Goal: Information Seeking & Learning: Learn about a topic

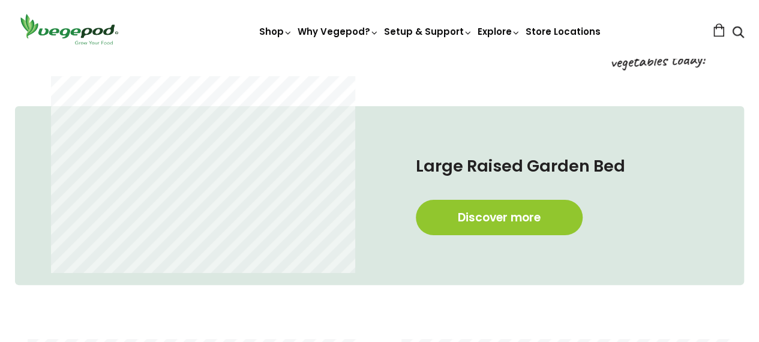
scroll to position [593, 0]
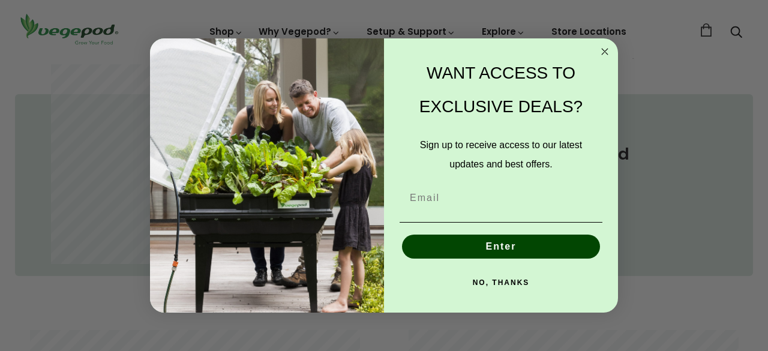
click at [604, 52] on circle "Close dialog" at bounding box center [605, 52] width 14 height 14
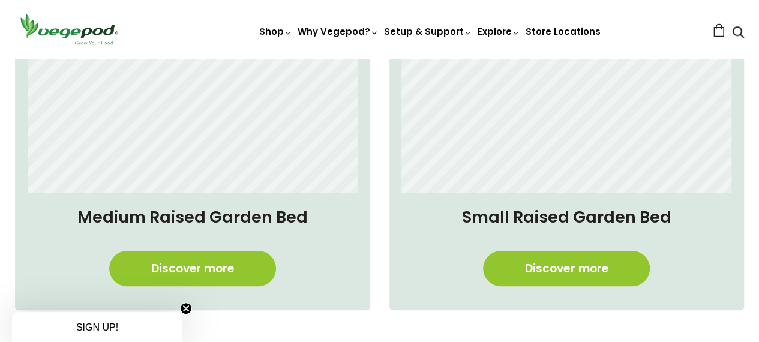
scroll to position [936, 0]
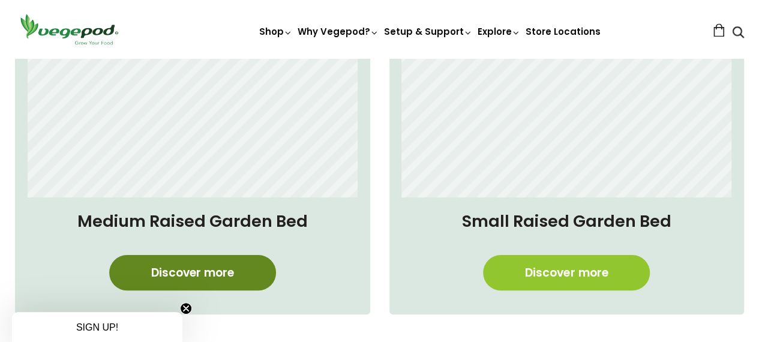
click at [186, 279] on link "Discover more" at bounding box center [192, 272] width 167 height 35
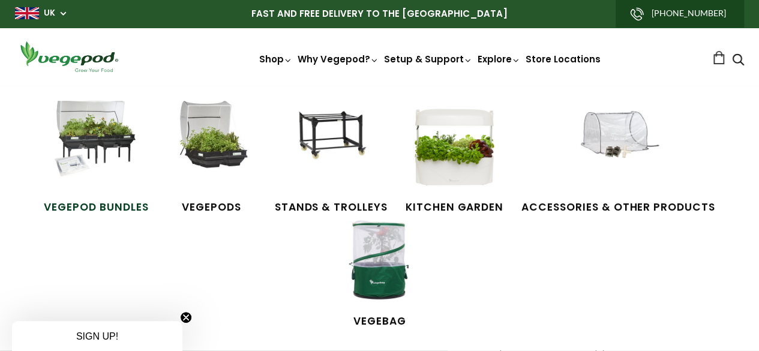
click at [107, 140] on img at bounding box center [96, 146] width 90 height 90
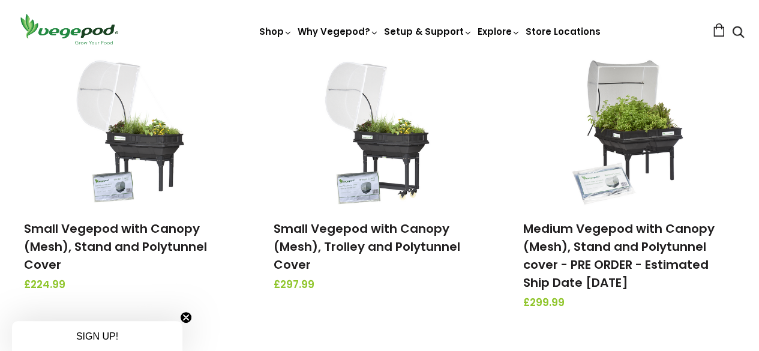
scroll to position [172, 0]
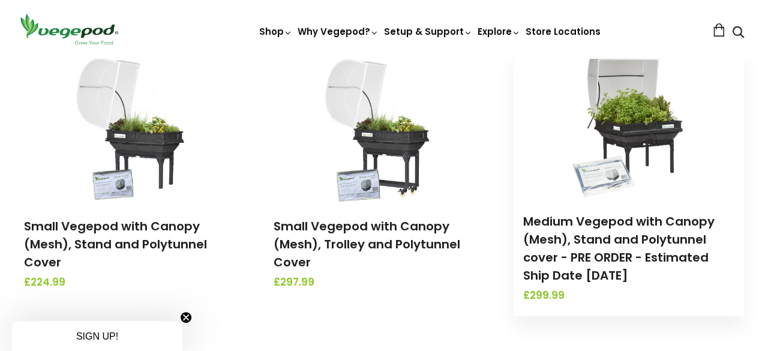
click at [631, 122] on img at bounding box center [629, 124] width 126 height 150
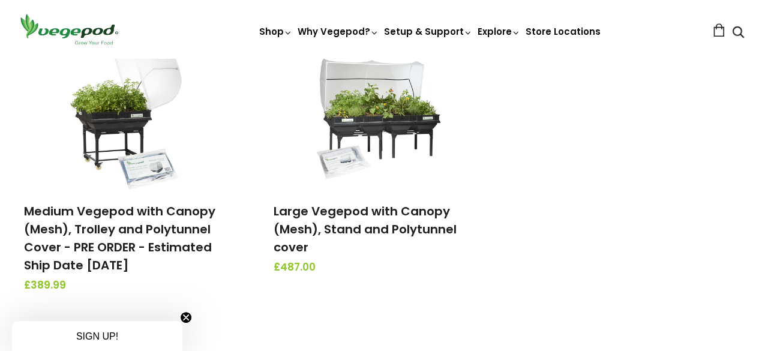
scroll to position [475, 0]
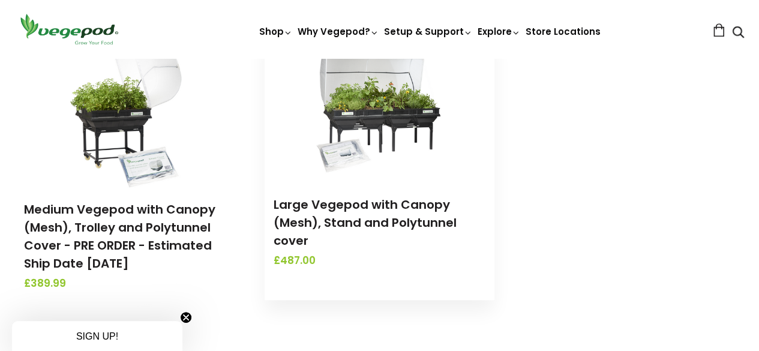
click at [366, 122] on img at bounding box center [379, 107] width 126 height 150
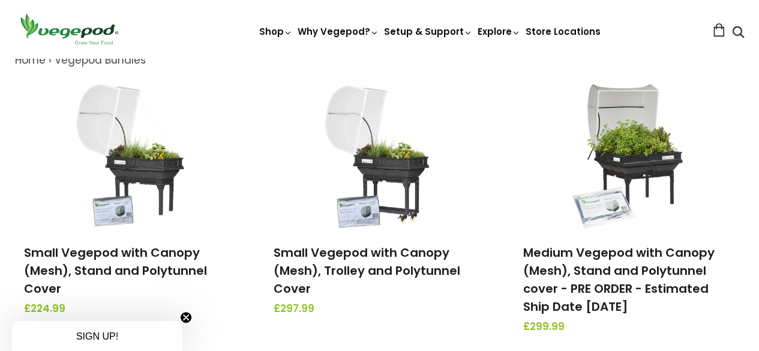
scroll to position [132, 0]
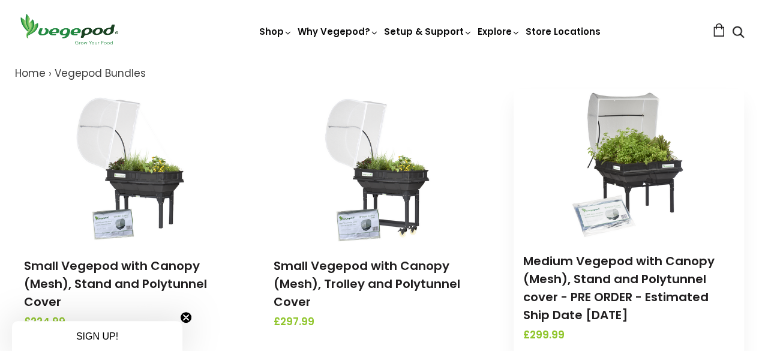
click at [642, 140] on img at bounding box center [629, 164] width 126 height 150
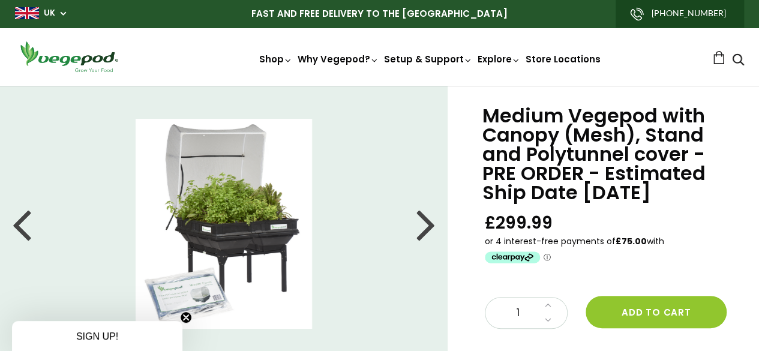
click at [425, 226] on div at bounding box center [426, 224] width 19 height 54
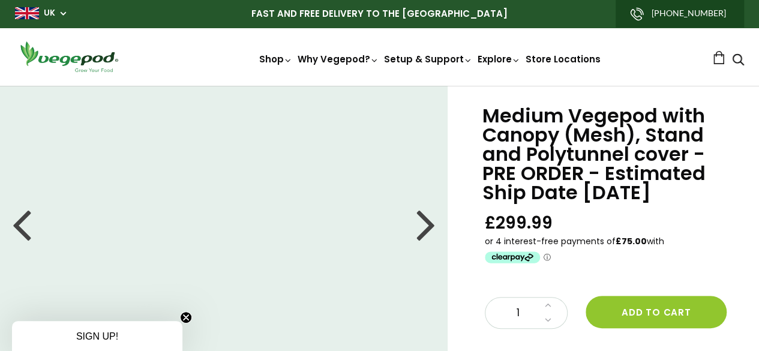
click at [425, 226] on div at bounding box center [426, 224] width 19 height 54
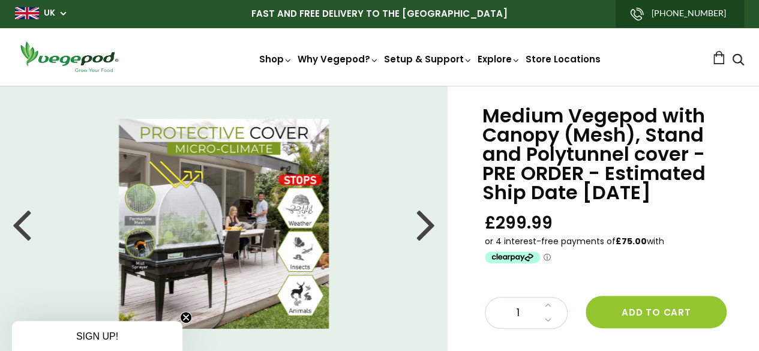
click at [425, 226] on div at bounding box center [426, 224] width 19 height 54
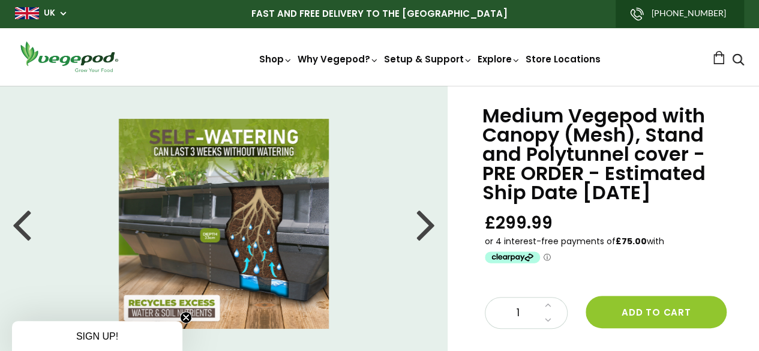
click at [425, 226] on div at bounding box center [426, 224] width 19 height 54
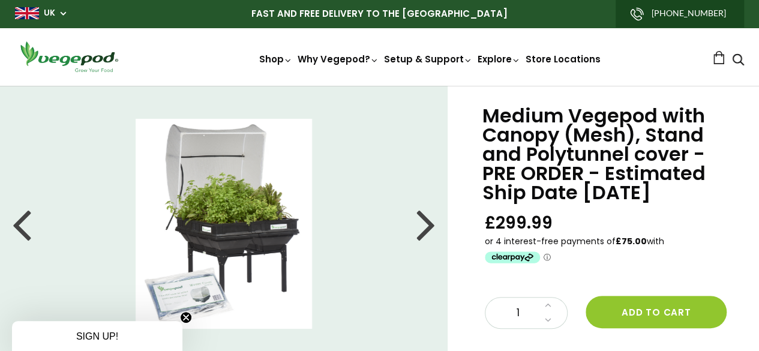
click at [425, 226] on div at bounding box center [426, 224] width 19 height 54
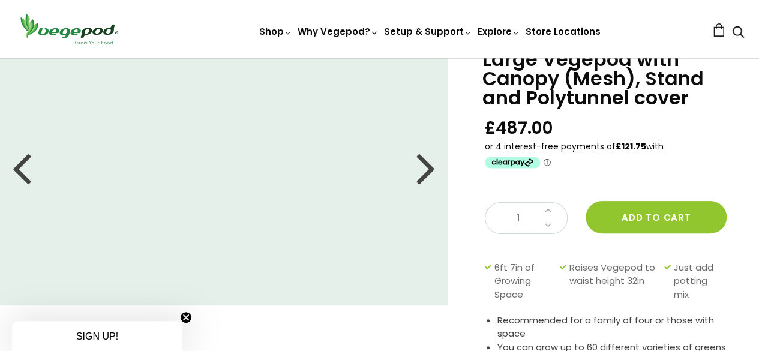
scroll to position [61, 0]
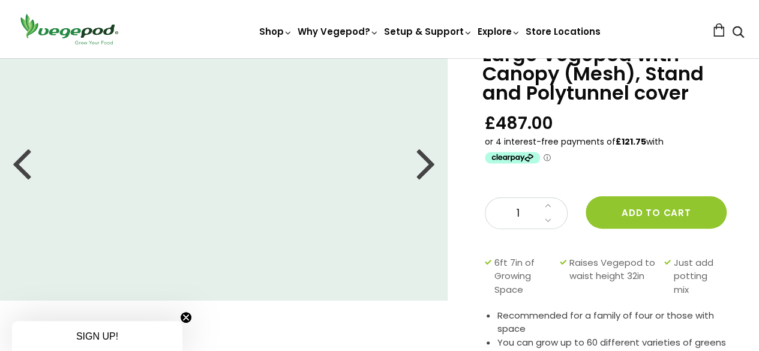
click at [423, 171] on div at bounding box center [426, 163] width 19 height 54
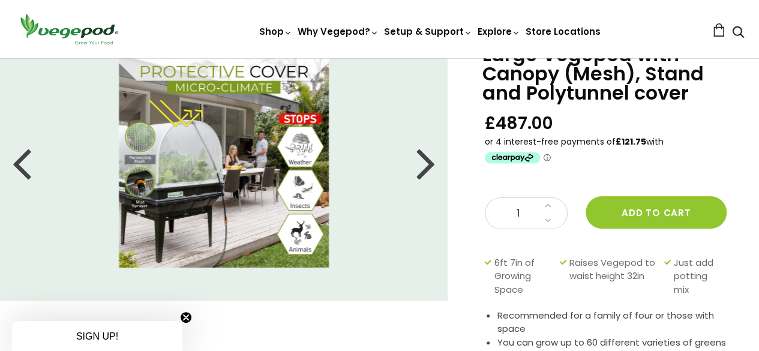
click at [423, 171] on div at bounding box center [426, 163] width 19 height 54
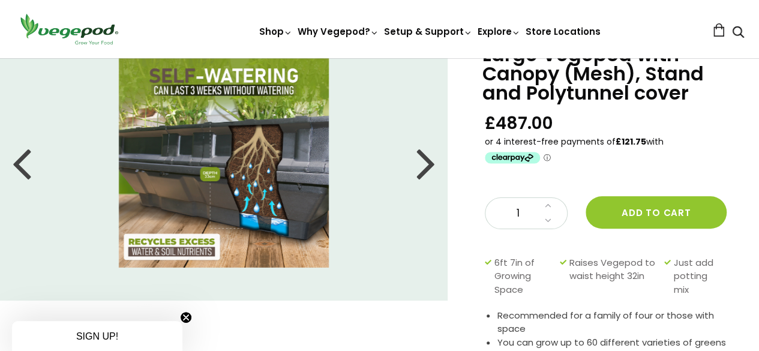
click at [423, 171] on div at bounding box center [426, 163] width 19 height 54
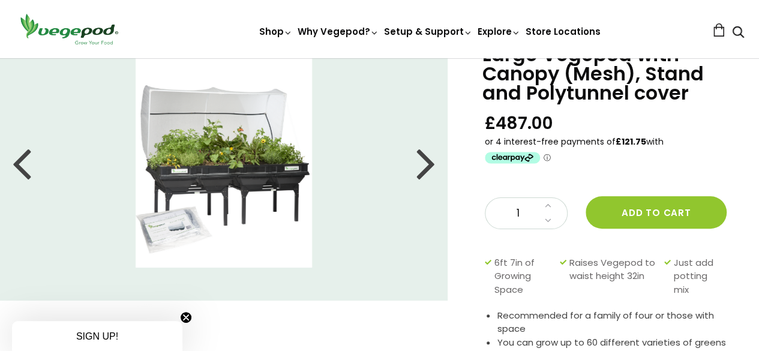
scroll to position [0, 0]
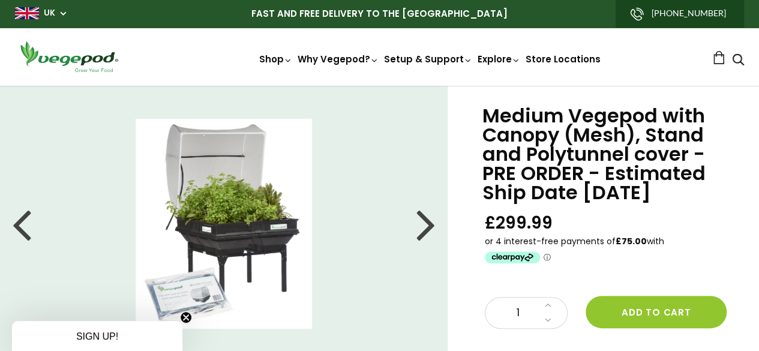
click at [427, 224] on div at bounding box center [426, 224] width 19 height 54
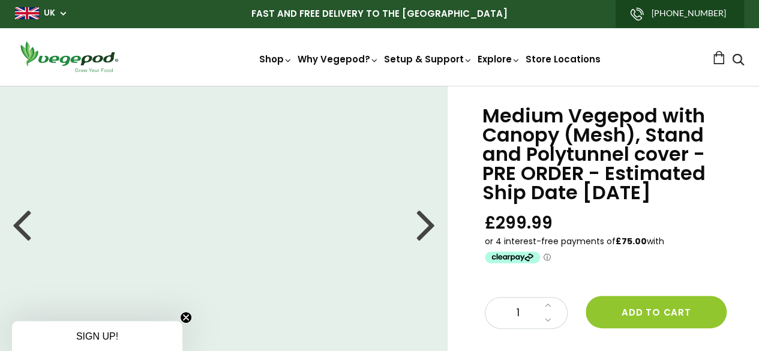
click at [427, 224] on div at bounding box center [426, 224] width 19 height 54
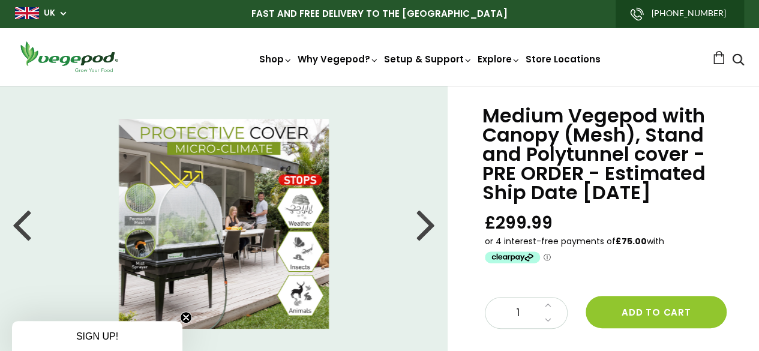
click at [427, 224] on div at bounding box center [426, 224] width 19 height 54
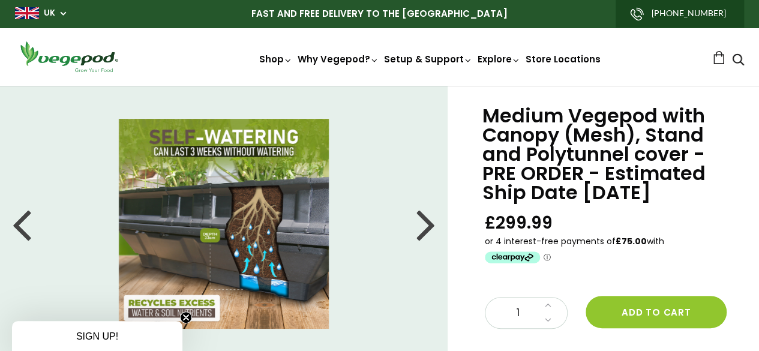
click at [419, 233] on div at bounding box center [426, 224] width 19 height 54
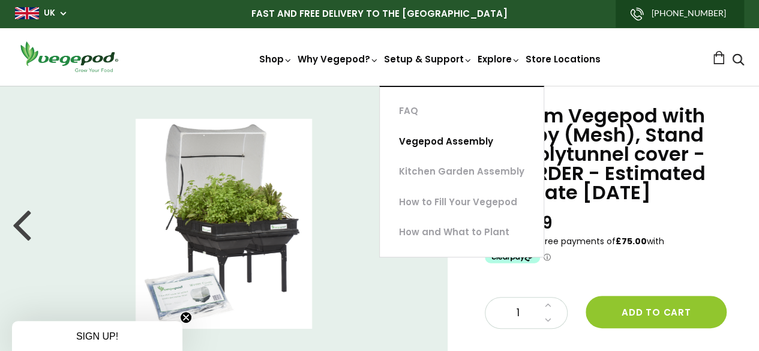
click at [406, 144] on link "Vegepod Assembly" at bounding box center [462, 142] width 164 height 31
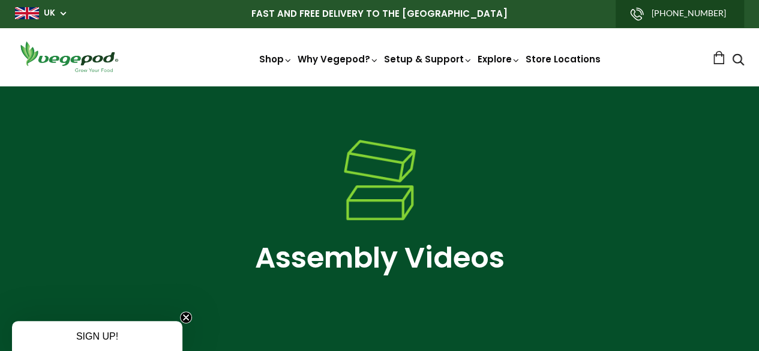
drag, startPoint x: 763, startPoint y: 39, endPoint x: 768, endPoint y: 2, distance: 36.9
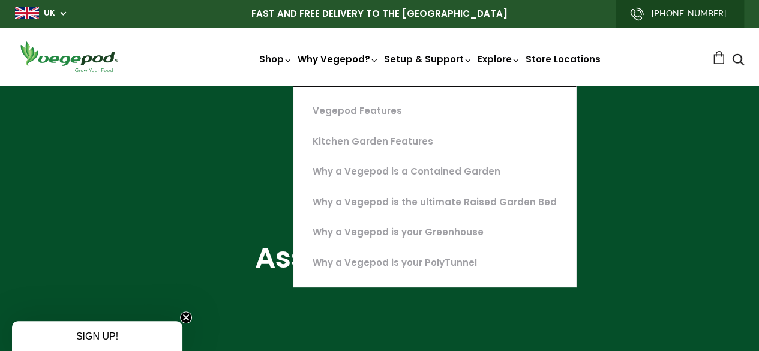
click at [298, 55] on link "Why Vegepod?" at bounding box center [339, 100] width 82 height 94
click at [318, 170] on link "Why a Vegepod is a Contained Garden" at bounding box center [435, 172] width 283 height 31
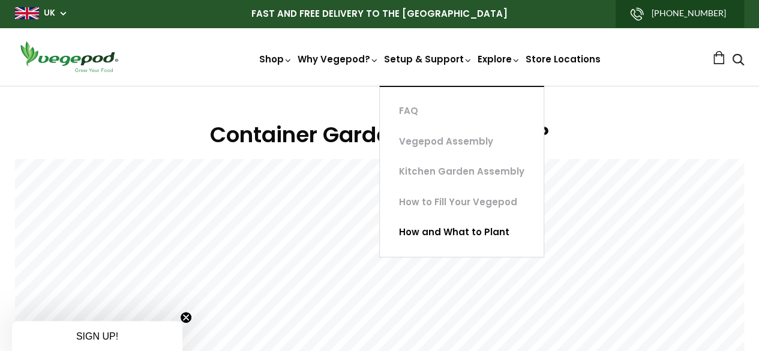
click at [423, 237] on link "How and What to Plant" at bounding box center [462, 232] width 164 height 31
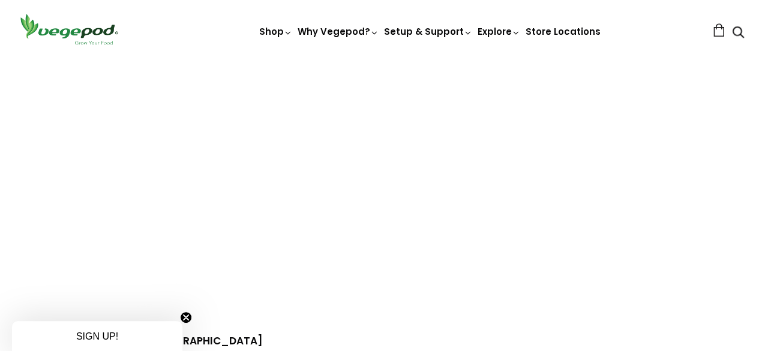
scroll to position [792, 0]
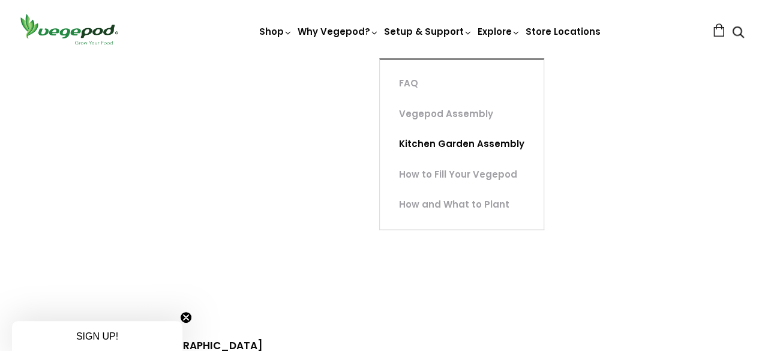
click at [400, 145] on link "Kitchen Garden Assembly" at bounding box center [462, 144] width 164 height 31
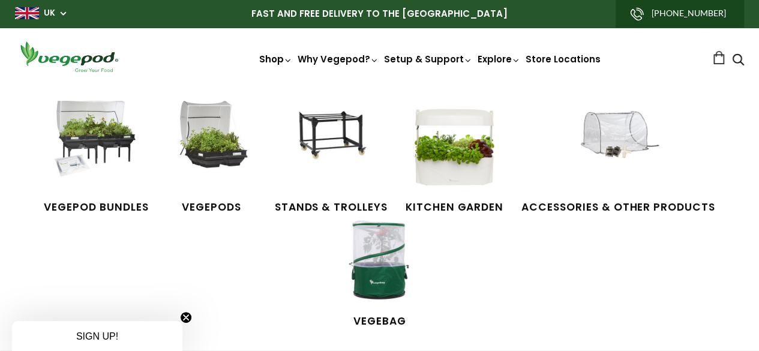
click at [259, 59] on link "Shop" at bounding box center [276, 76] width 34 height 46
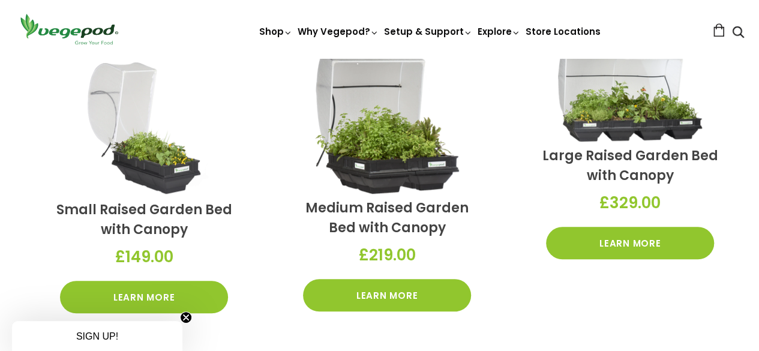
scroll to position [391, 0]
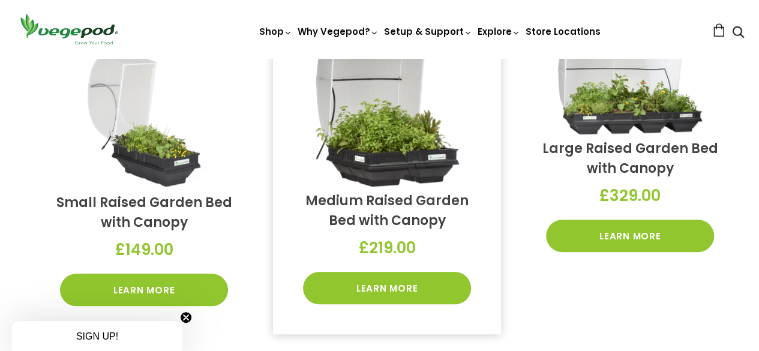
click at [378, 142] on img at bounding box center [387, 115] width 144 height 142
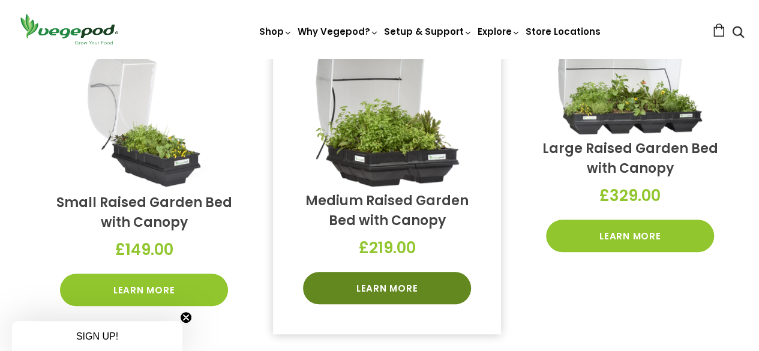
click at [379, 288] on link "Learn More" at bounding box center [387, 288] width 168 height 32
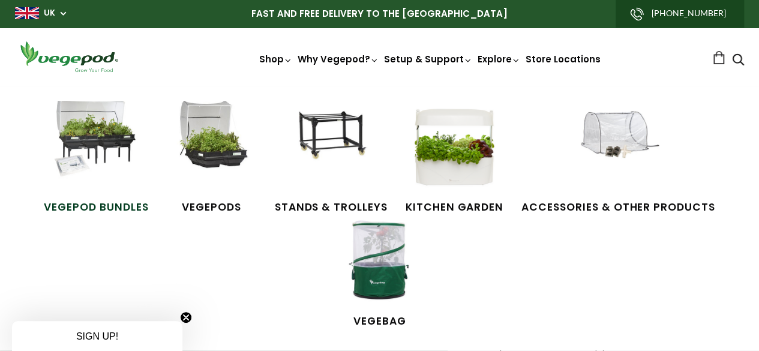
click at [103, 133] on img at bounding box center [96, 146] width 90 height 90
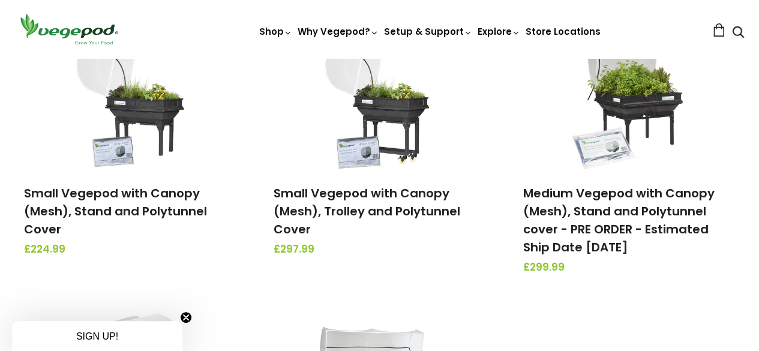
scroll to position [210, 0]
